Goal: Find specific page/section: Find specific page/section

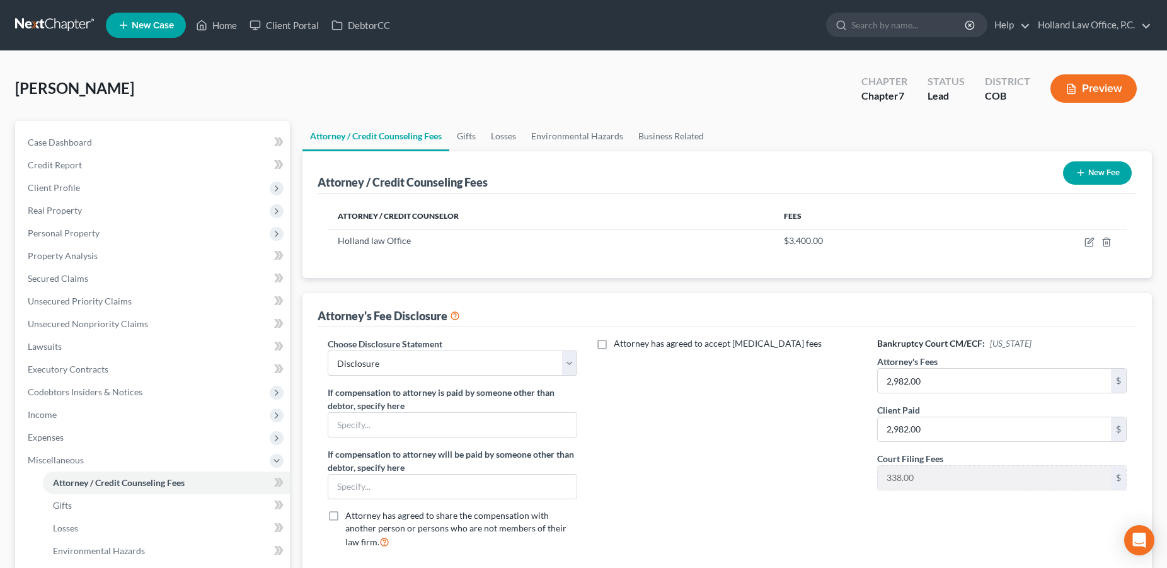
select select "0"
click at [223, 26] on link "Home" at bounding box center [217, 25] width 54 height 23
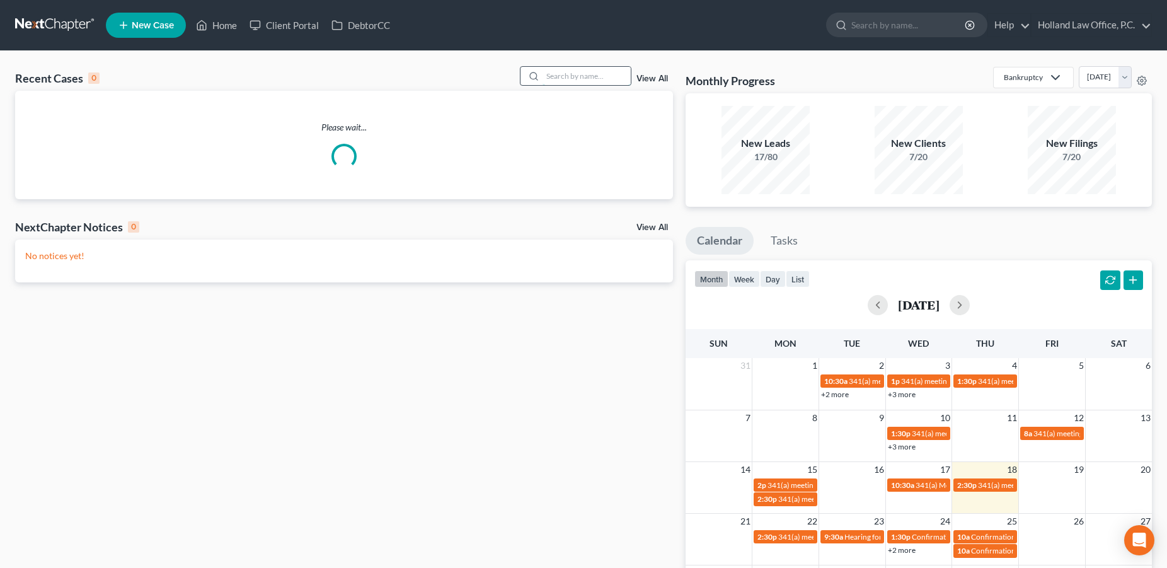
click at [562, 74] on input "search" at bounding box center [587, 76] width 88 height 18
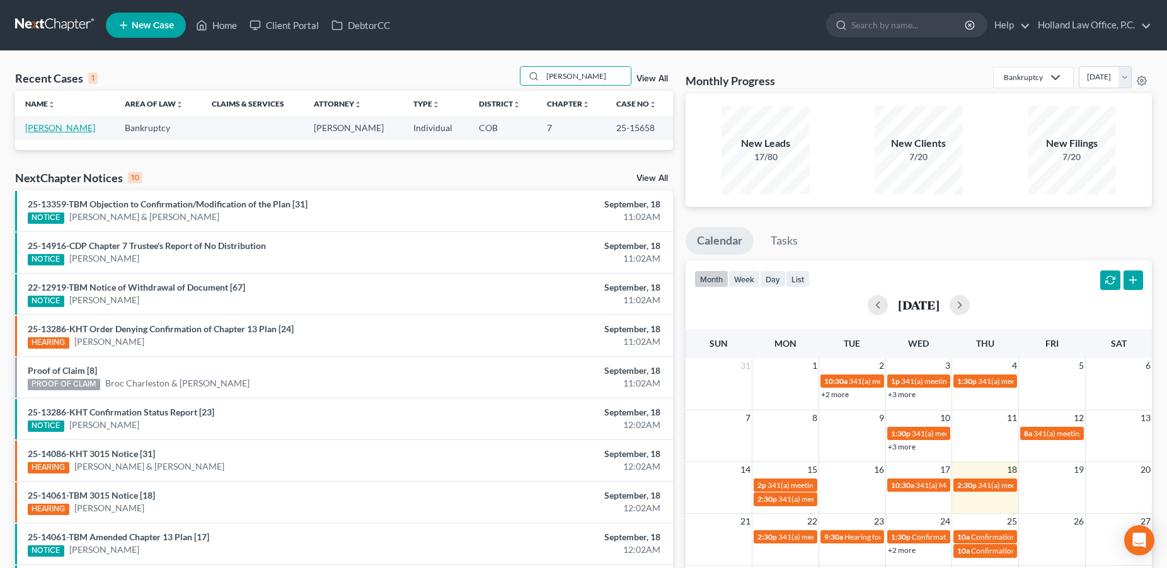
type input "[PERSON_NAME]"
click at [67, 127] on link "[PERSON_NAME]" at bounding box center [60, 127] width 70 height 11
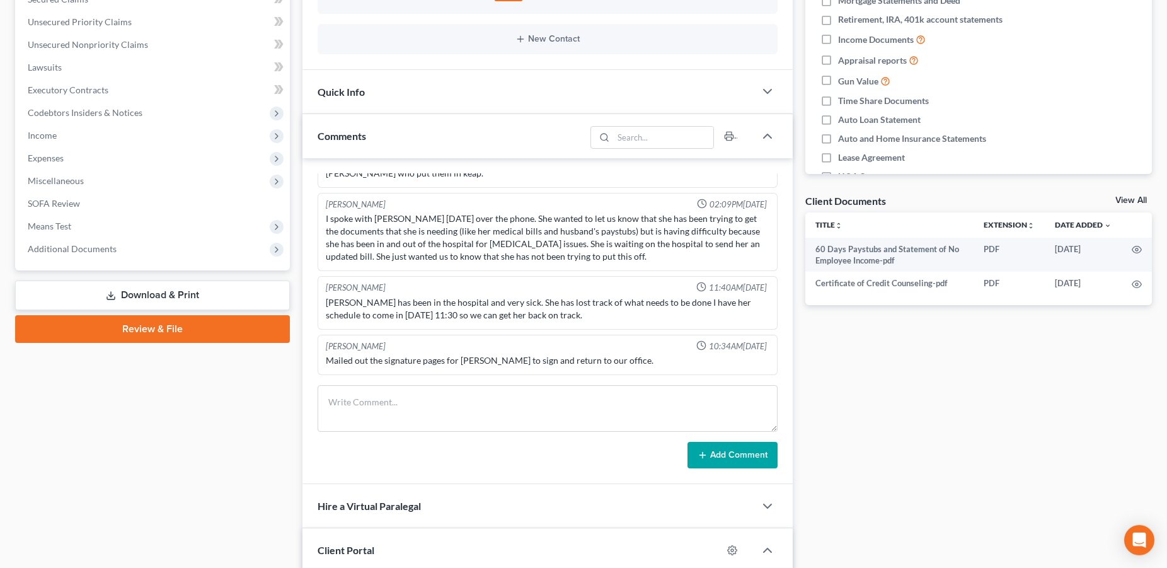
scroll to position [499, 0]
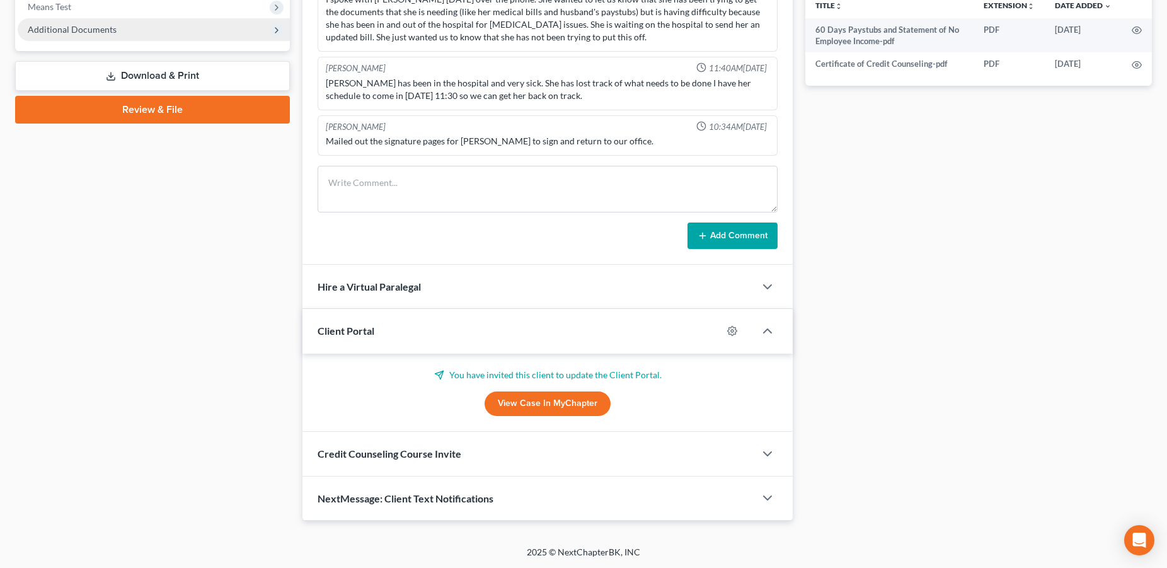
click at [67, 33] on span "Additional Documents" at bounding box center [72, 29] width 89 height 11
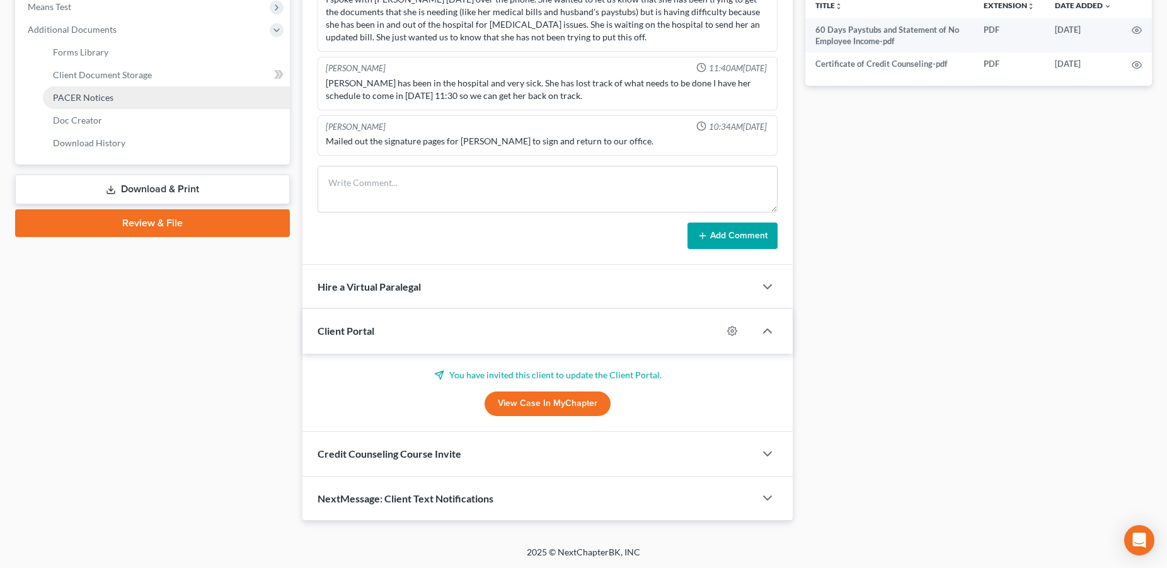
click at [79, 100] on span "PACER Notices" at bounding box center [83, 97] width 61 height 11
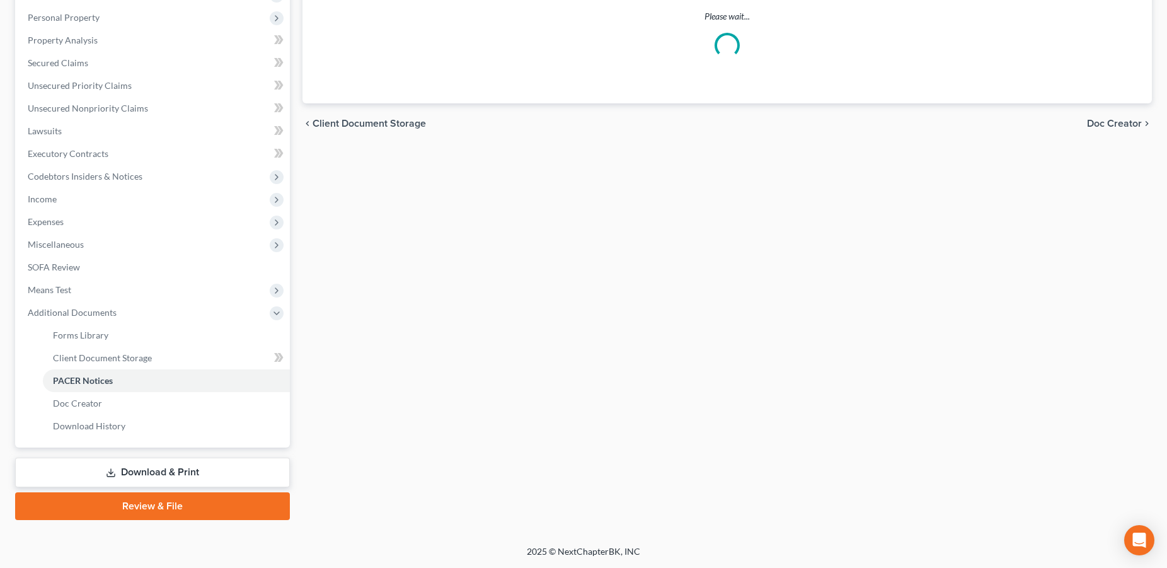
scroll to position [214, 0]
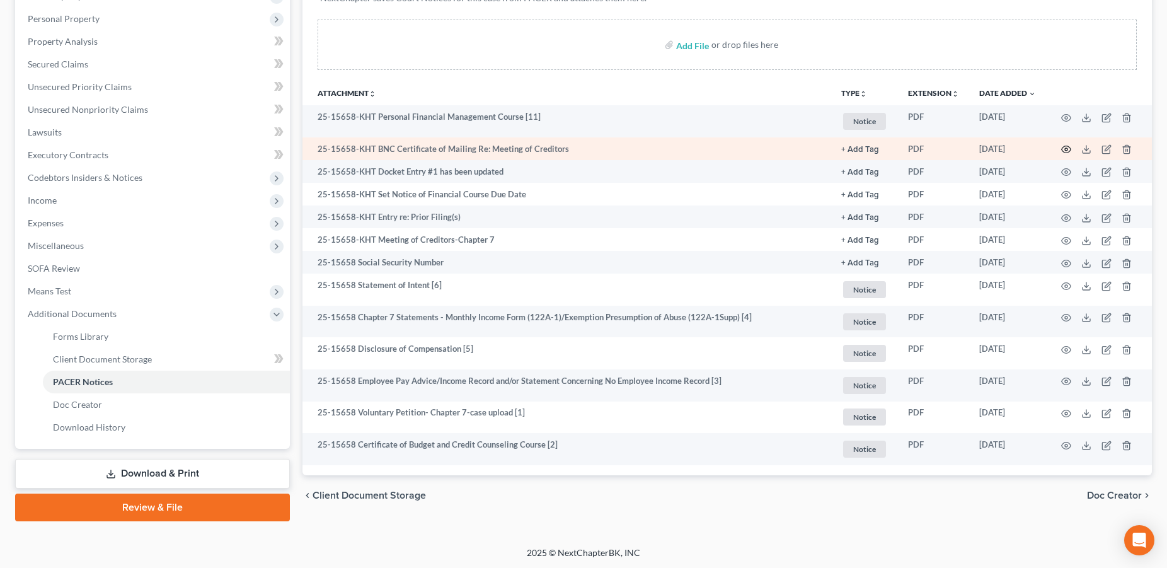
click at [1065, 151] on circle "button" at bounding box center [1066, 149] width 3 height 3
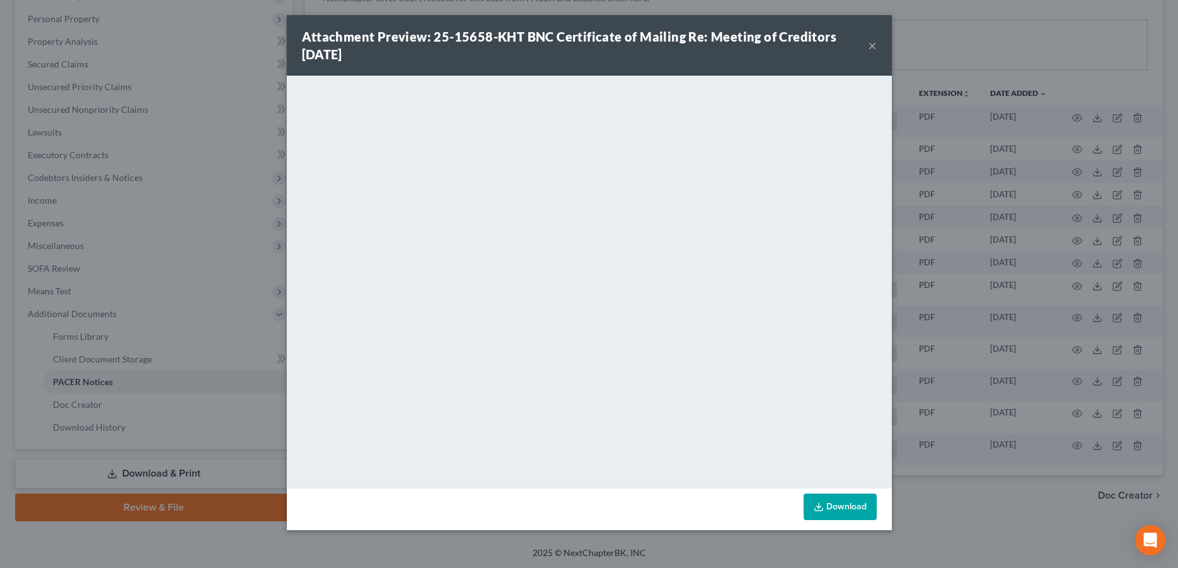
click at [876, 48] on button "×" at bounding box center [872, 45] width 9 height 15
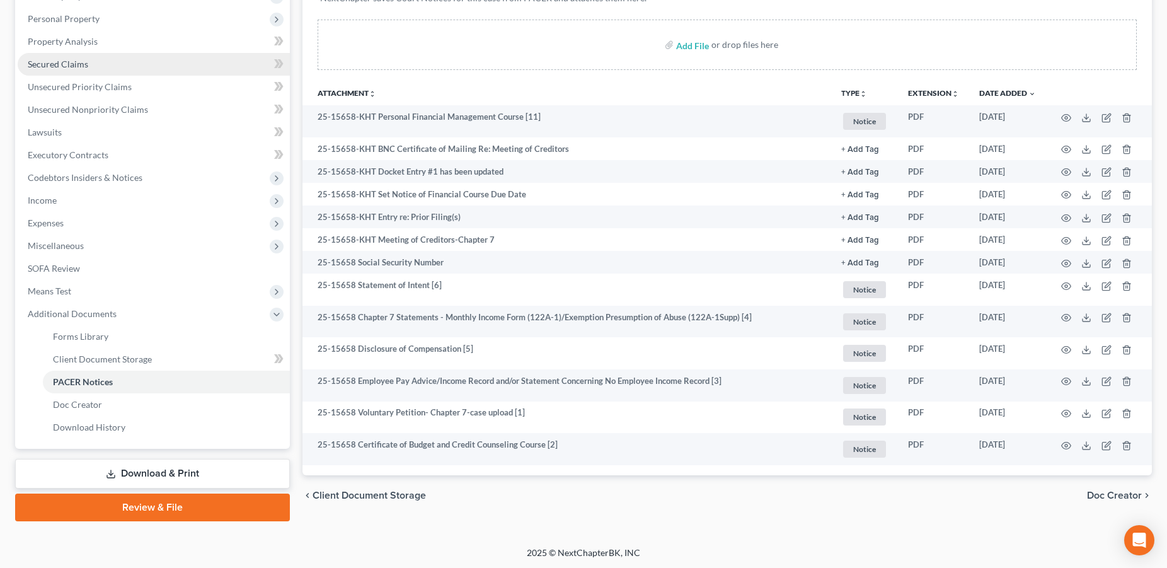
scroll to position [0, 0]
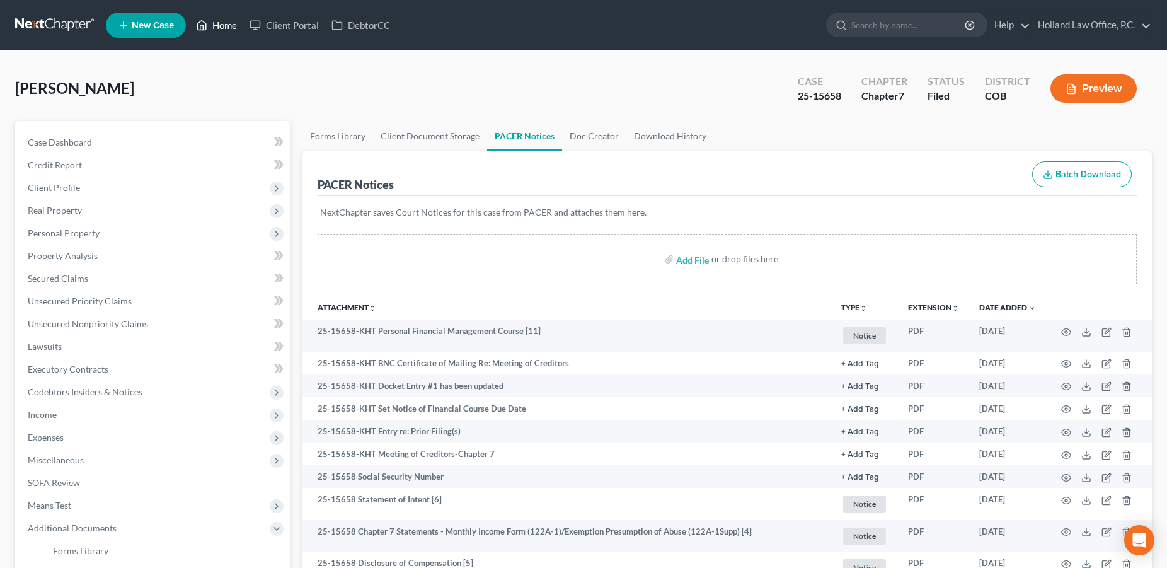
click at [216, 28] on link "Home" at bounding box center [217, 25] width 54 height 23
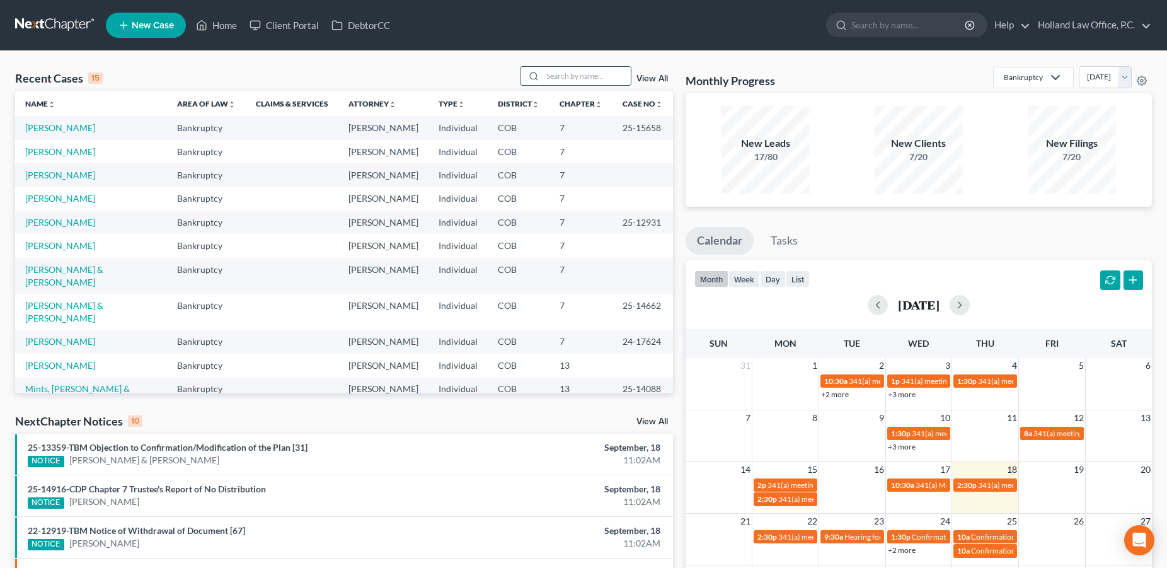
paste input "[PHONE_NUMBER]"
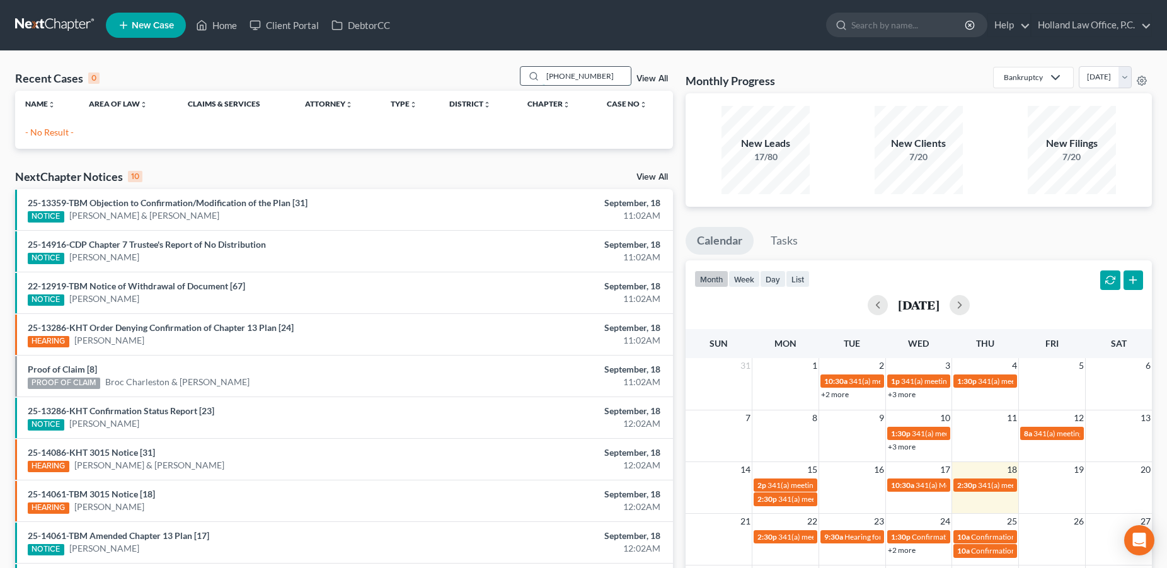
click at [569, 79] on input "[PHONE_NUMBER]" at bounding box center [587, 76] width 88 height 18
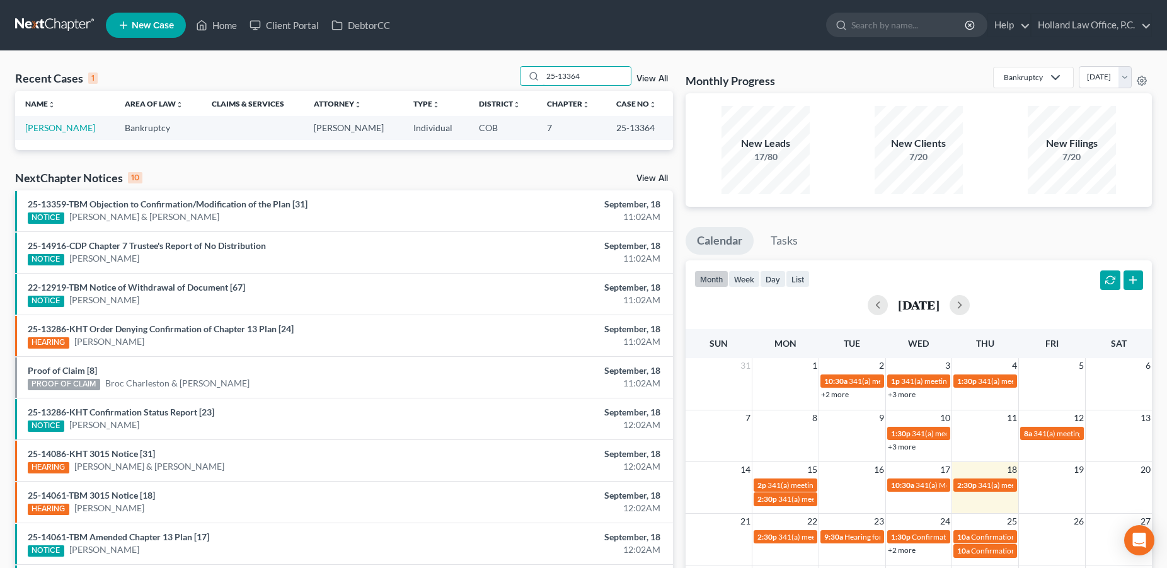
type input "25-13364"
